Goal: Task Accomplishment & Management: Use online tool/utility

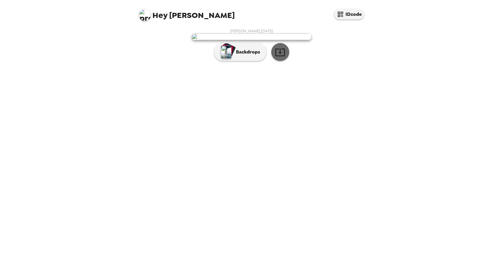
click at [273, 61] on button "button" at bounding box center [280, 52] width 18 height 18
click at [232, 61] on button "Backdrops" at bounding box center [240, 52] width 52 height 18
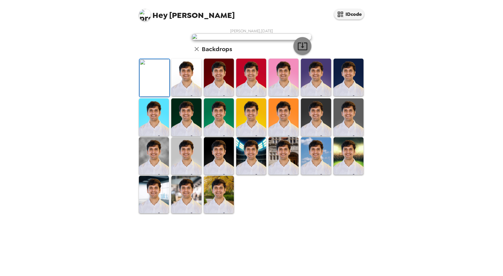
click at [302, 51] on icon "button" at bounding box center [302, 46] width 10 height 10
click at [183, 96] on img at bounding box center [186, 77] width 30 height 37
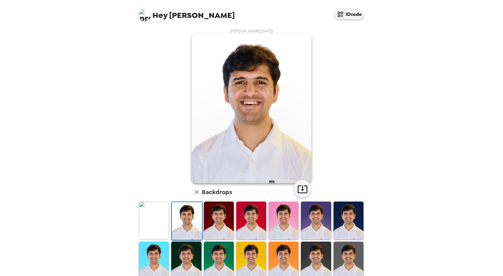
click at [187, 221] on img at bounding box center [187, 220] width 30 height 37
click at [159, 227] on img at bounding box center [154, 220] width 30 height 37
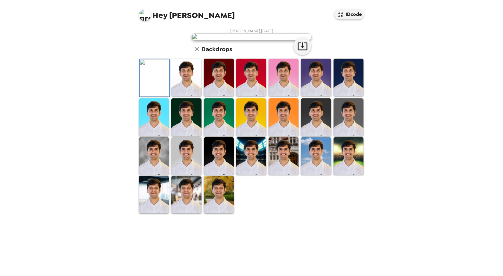
click at [178, 96] on img at bounding box center [186, 77] width 30 height 37
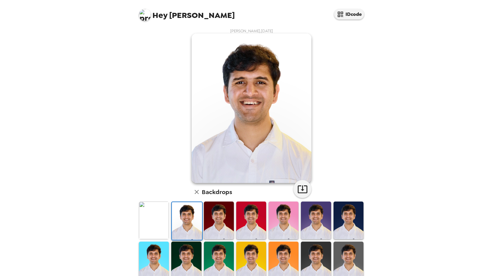
click at [221, 220] on img at bounding box center [219, 220] width 30 height 37
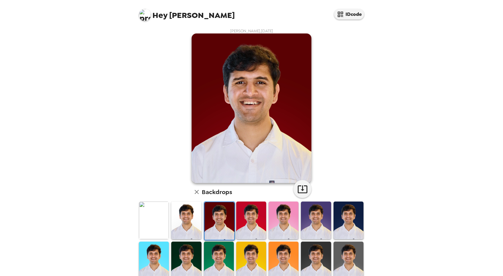
drag, startPoint x: 284, startPoint y: 82, endPoint x: 343, endPoint y: 60, distance: 62.7
click at [343, 60] on div "Samyak Chordia , 09-11-2025 Backdrops" at bounding box center [251, 192] width 227 height 329
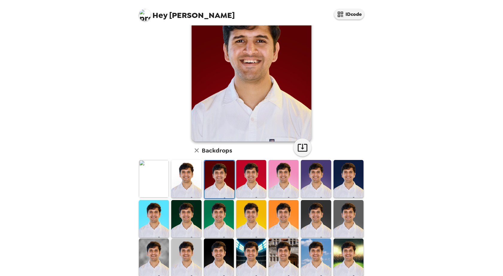
scroll to position [87, 0]
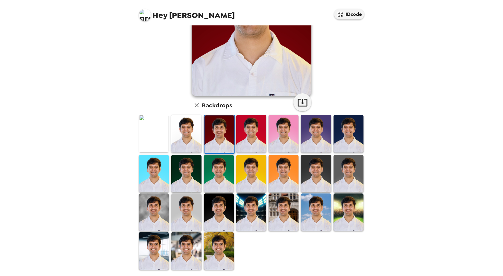
click at [215, 250] on img at bounding box center [219, 250] width 30 height 37
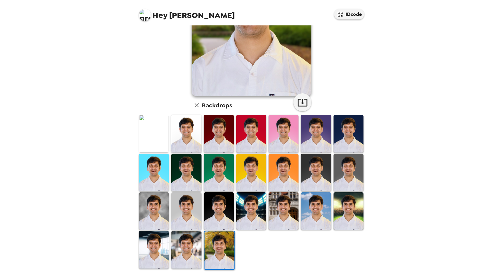
click at [188, 258] on img at bounding box center [186, 249] width 30 height 37
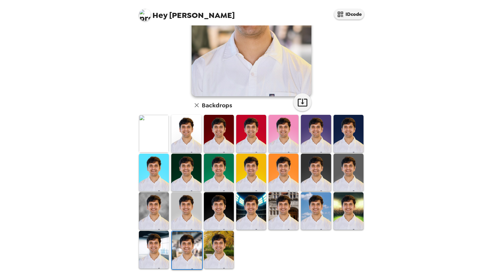
click at [308, 177] on img at bounding box center [316, 172] width 30 height 37
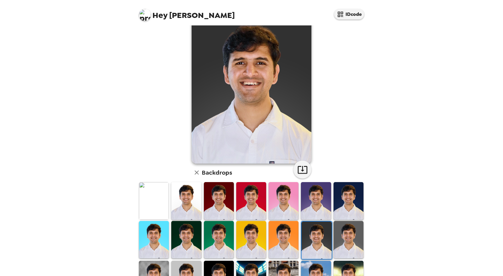
scroll to position [30, 0]
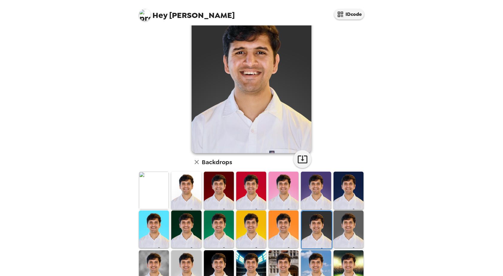
click at [355, 244] on img at bounding box center [348, 229] width 30 height 37
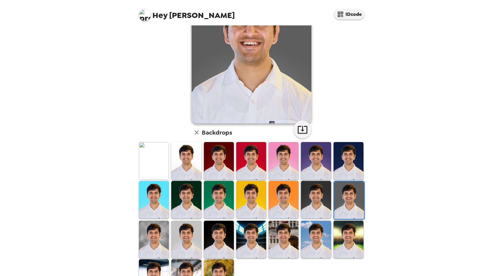
scroll to position [60, 0]
click at [309, 197] on img at bounding box center [316, 199] width 30 height 37
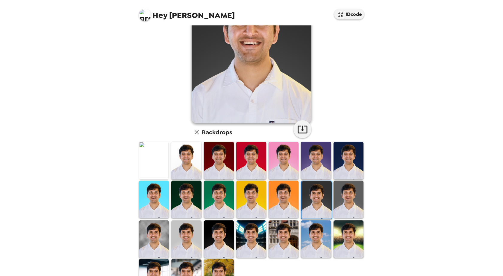
scroll to position [0, 0]
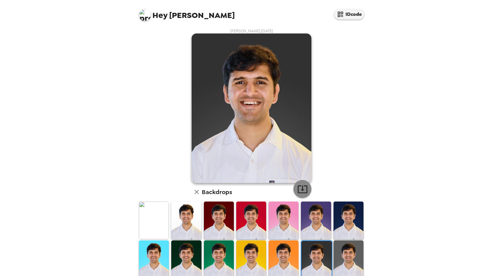
click at [302, 190] on icon "button" at bounding box center [302, 189] width 10 height 10
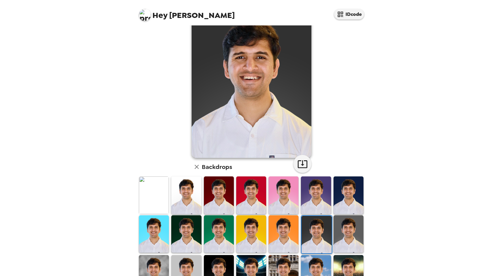
scroll to position [60, 0]
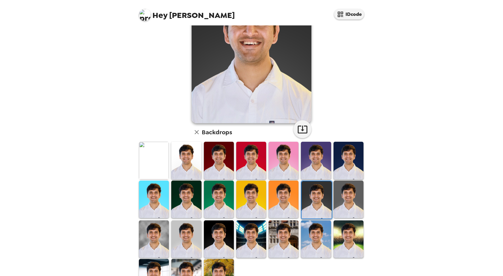
click at [219, 235] on img at bounding box center [219, 239] width 30 height 37
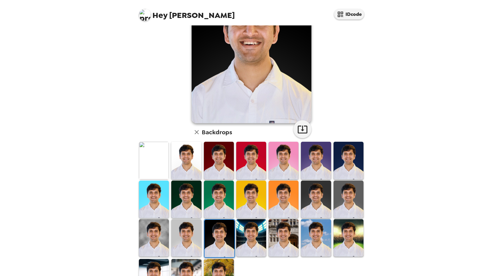
scroll to position [0, 0]
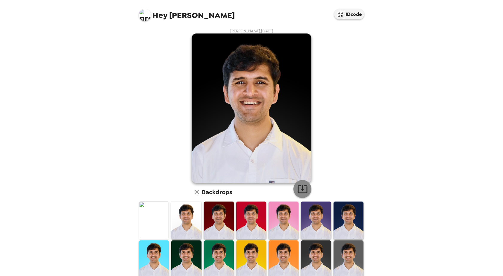
click at [306, 189] on button "button" at bounding box center [302, 189] width 18 height 18
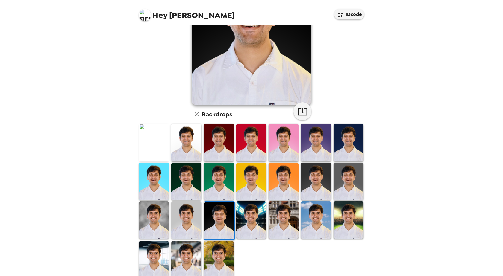
scroll to position [87, 0]
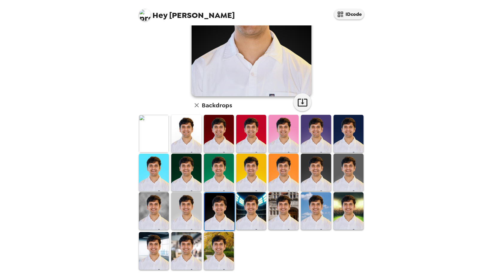
drag, startPoint x: 343, startPoint y: 121, endPoint x: 326, endPoint y: 114, distance: 18.8
click at [343, 121] on img at bounding box center [348, 133] width 30 height 37
